Goal: Participate in discussion: Engage in conversation with other users on a specific topic

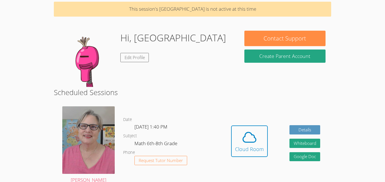
scroll to position [10, 0]
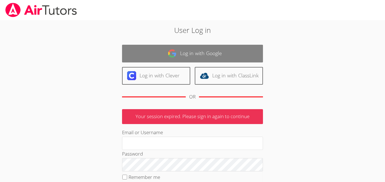
click at [219, 54] on link "Log in with Google" at bounding box center [192, 54] width 141 height 18
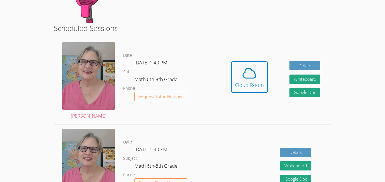
scroll to position [89, 0]
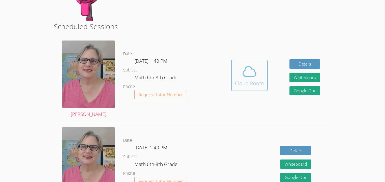
click at [251, 75] on icon at bounding box center [249, 72] width 16 height 16
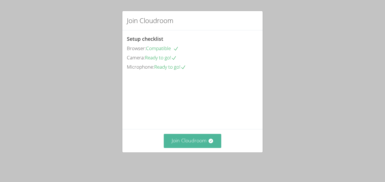
click at [196, 143] on button "Join Cloudroom" at bounding box center [193, 141] width 58 height 14
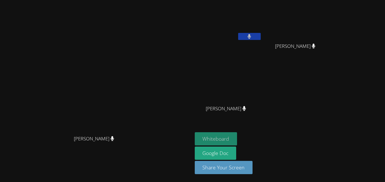
click at [237, 143] on button "Whiteboard" at bounding box center [216, 138] width 43 height 13
click at [251, 38] on icon at bounding box center [249, 36] width 4 height 5
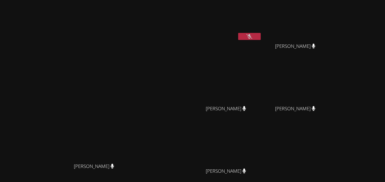
click at [261, 38] on button at bounding box center [249, 36] width 23 height 7
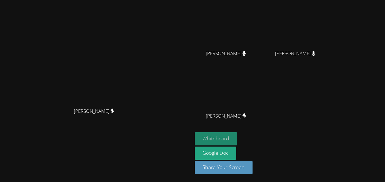
click at [237, 143] on button "Whiteboard" at bounding box center [216, 138] width 43 height 13
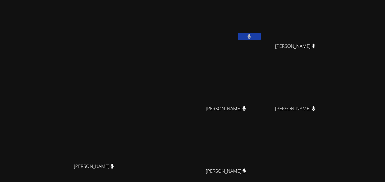
click at [251, 36] on icon at bounding box center [249, 36] width 3 height 5
click at [252, 36] on icon at bounding box center [249, 36] width 6 height 5
click at [251, 36] on icon at bounding box center [249, 36] width 3 height 5
click at [252, 36] on icon at bounding box center [249, 36] width 6 height 5
click at [251, 36] on icon at bounding box center [249, 36] width 3 height 5
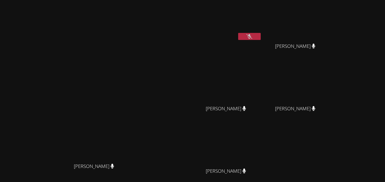
click at [252, 36] on icon at bounding box center [249, 36] width 6 height 5
click at [251, 36] on icon at bounding box center [249, 36] width 3 height 5
click at [252, 36] on icon at bounding box center [249, 36] width 6 height 5
click at [251, 36] on icon at bounding box center [249, 36] width 3 height 5
click at [252, 36] on icon at bounding box center [249, 36] width 6 height 5
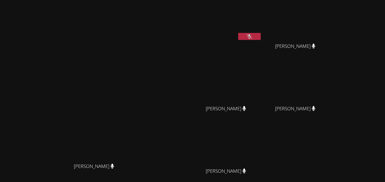
click at [252, 36] on icon at bounding box center [249, 36] width 6 height 5
click at [251, 36] on icon at bounding box center [249, 36] width 3 height 5
click at [252, 36] on icon at bounding box center [249, 36] width 6 height 5
click at [251, 36] on icon at bounding box center [249, 36] width 3 height 5
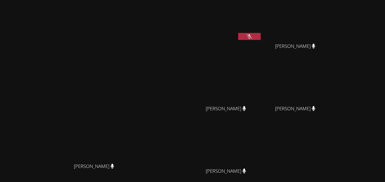
click at [252, 36] on icon at bounding box center [249, 36] width 6 height 5
click at [251, 36] on icon at bounding box center [249, 36] width 3 height 5
click at [252, 36] on icon at bounding box center [249, 36] width 6 height 5
click at [251, 36] on icon at bounding box center [249, 36] width 3 height 5
click at [252, 36] on icon at bounding box center [249, 36] width 6 height 5
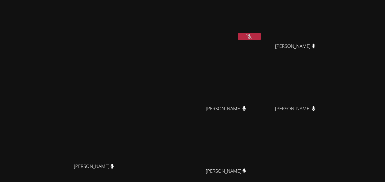
click at [252, 36] on icon at bounding box center [249, 36] width 6 height 5
click at [251, 36] on icon at bounding box center [249, 36] width 3 height 5
click at [252, 36] on icon at bounding box center [249, 36] width 6 height 5
click at [251, 36] on icon at bounding box center [249, 36] width 3 height 5
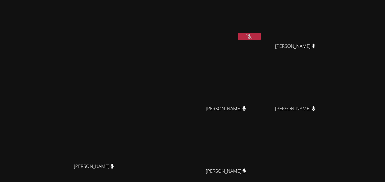
click at [252, 36] on icon at bounding box center [249, 36] width 6 height 5
click at [251, 36] on icon at bounding box center [249, 36] width 3 height 5
click at [252, 36] on icon at bounding box center [249, 36] width 6 height 5
click at [251, 36] on icon at bounding box center [249, 36] width 3 height 5
click at [252, 36] on icon at bounding box center [249, 36] width 6 height 5
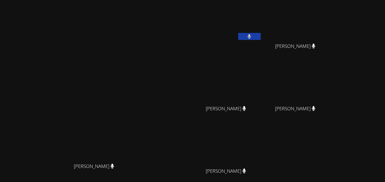
click at [251, 36] on icon at bounding box center [249, 36] width 3 height 5
click at [252, 36] on icon at bounding box center [249, 36] width 6 height 5
click at [251, 36] on icon at bounding box center [249, 36] width 3 height 5
click at [252, 36] on icon at bounding box center [249, 36] width 6 height 5
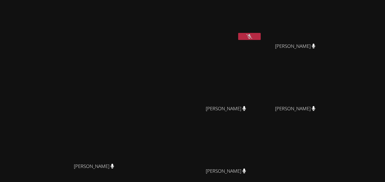
click at [252, 36] on icon at bounding box center [249, 36] width 6 height 5
click at [251, 36] on icon at bounding box center [249, 36] width 3 height 5
click at [252, 36] on icon at bounding box center [249, 36] width 6 height 5
click at [251, 36] on icon at bounding box center [249, 36] width 3 height 5
click at [252, 36] on icon at bounding box center [249, 36] width 6 height 5
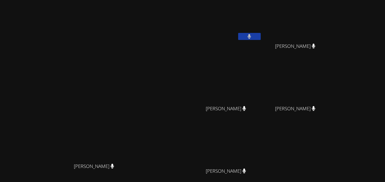
click at [251, 36] on icon at bounding box center [249, 36] width 3 height 5
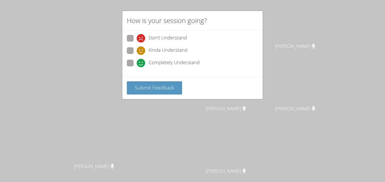
click at [154, 52] on span "Kinda Understand" at bounding box center [167, 50] width 39 height 8
click at [141, 52] on input "Kinda Understand" at bounding box center [139, 49] width 5 height 5
radio input "true"
click at [152, 88] on span "Submit Feedback" at bounding box center [154, 87] width 39 height 7
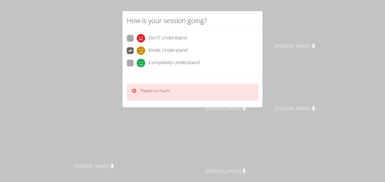
click at [47, 21] on div "How is your session going? Don't Understand Kinda Understand Completely Underst…" at bounding box center [192, 91] width 385 height 182
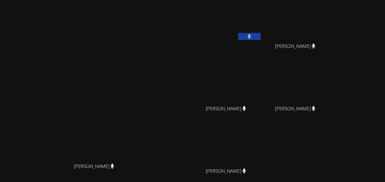
click at [251, 34] on icon at bounding box center [249, 36] width 4 height 5
